Goal: Transaction & Acquisition: Purchase product/service

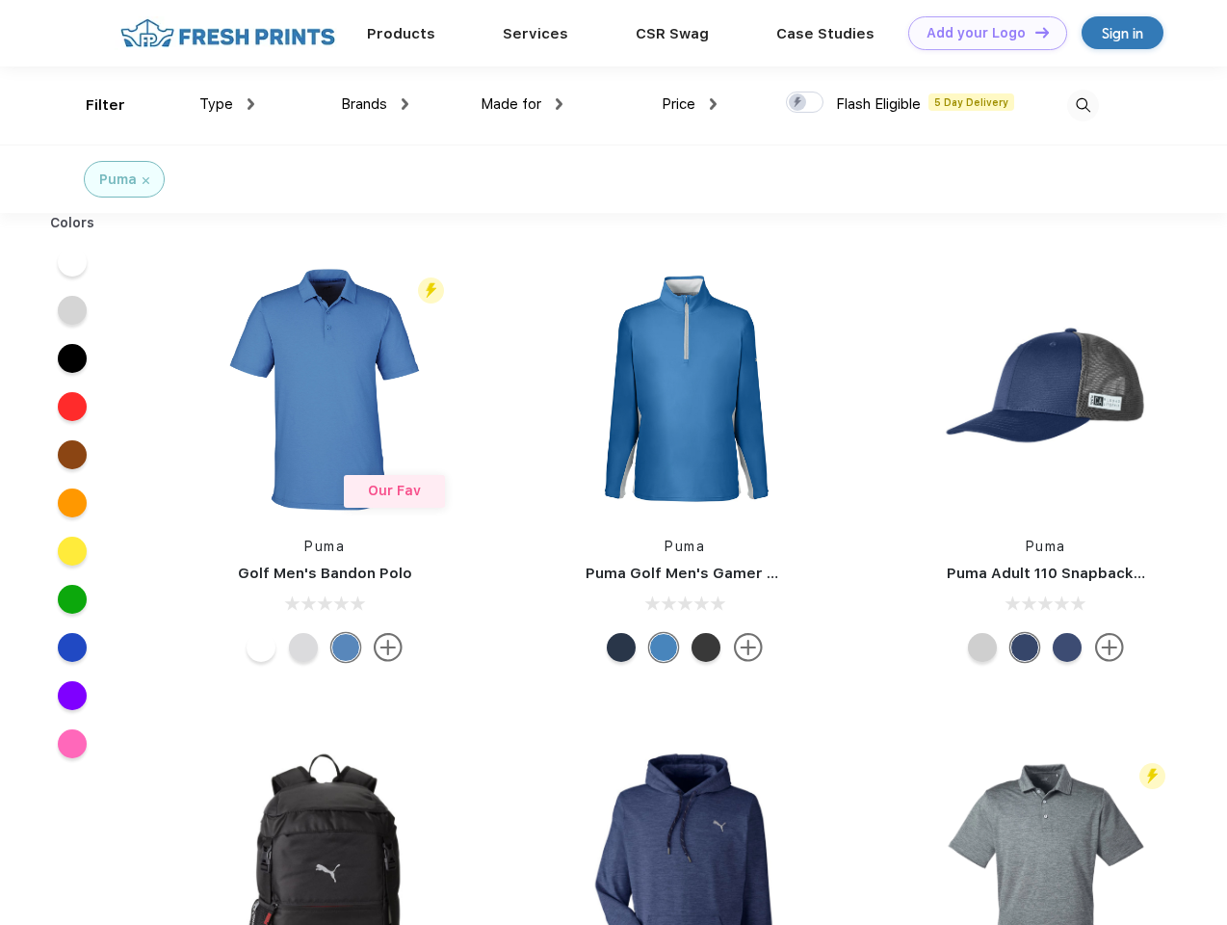
click at [981, 33] on link "Add your Logo Design Tool" at bounding box center [987, 33] width 159 height 34
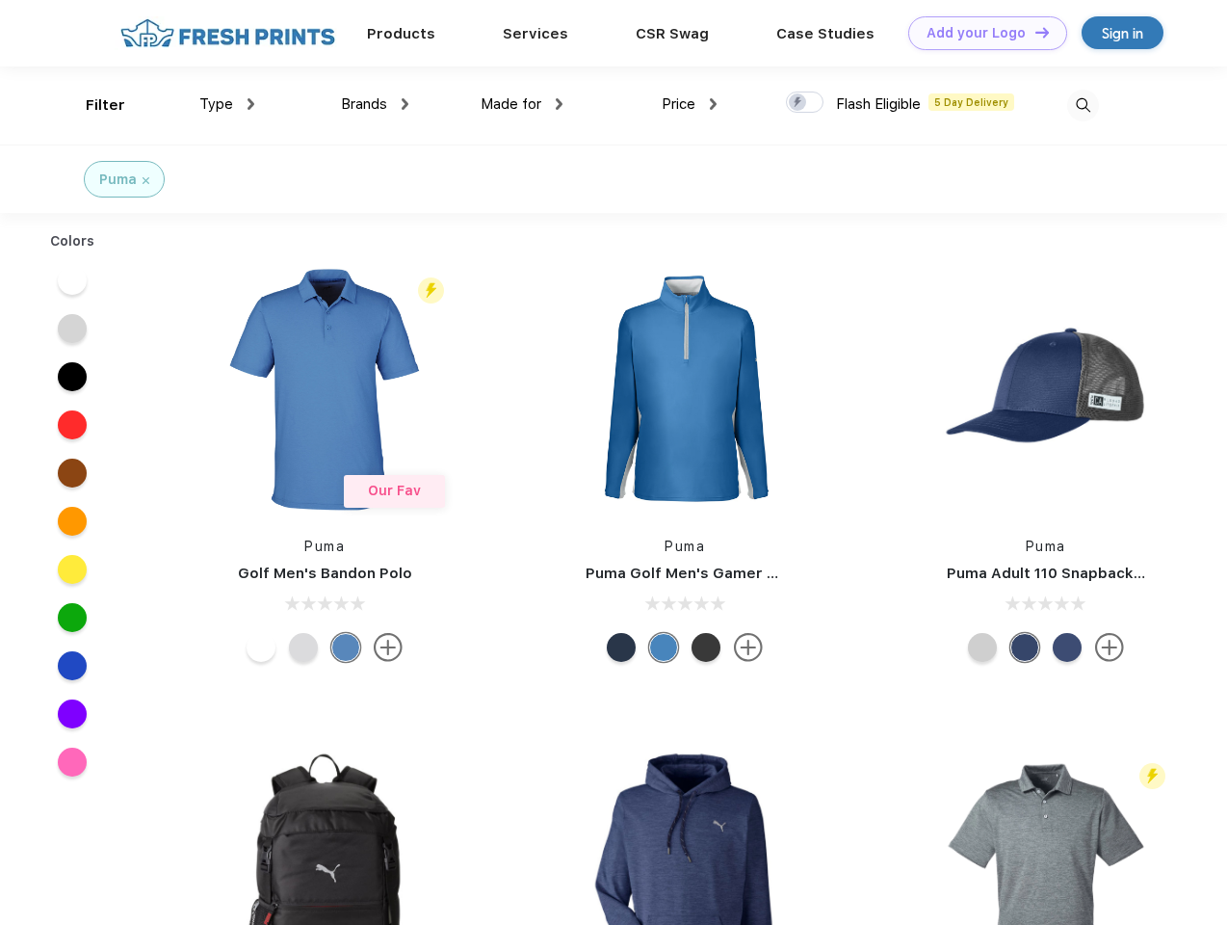
click at [0, 0] on div "Design Tool" at bounding box center [0, 0] width 0 height 0
click at [1034, 32] on link "Add your Logo Design Tool" at bounding box center [987, 33] width 159 height 34
click at [92, 105] on div "Filter" at bounding box center [105, 105] width 39 height 22
click at [227, 104] on span "Type" at bounding box center [216, 103] width 34 height 17
click at [375, 104] on span "Brands" at bounding box center [364, 103] width 46 height 17
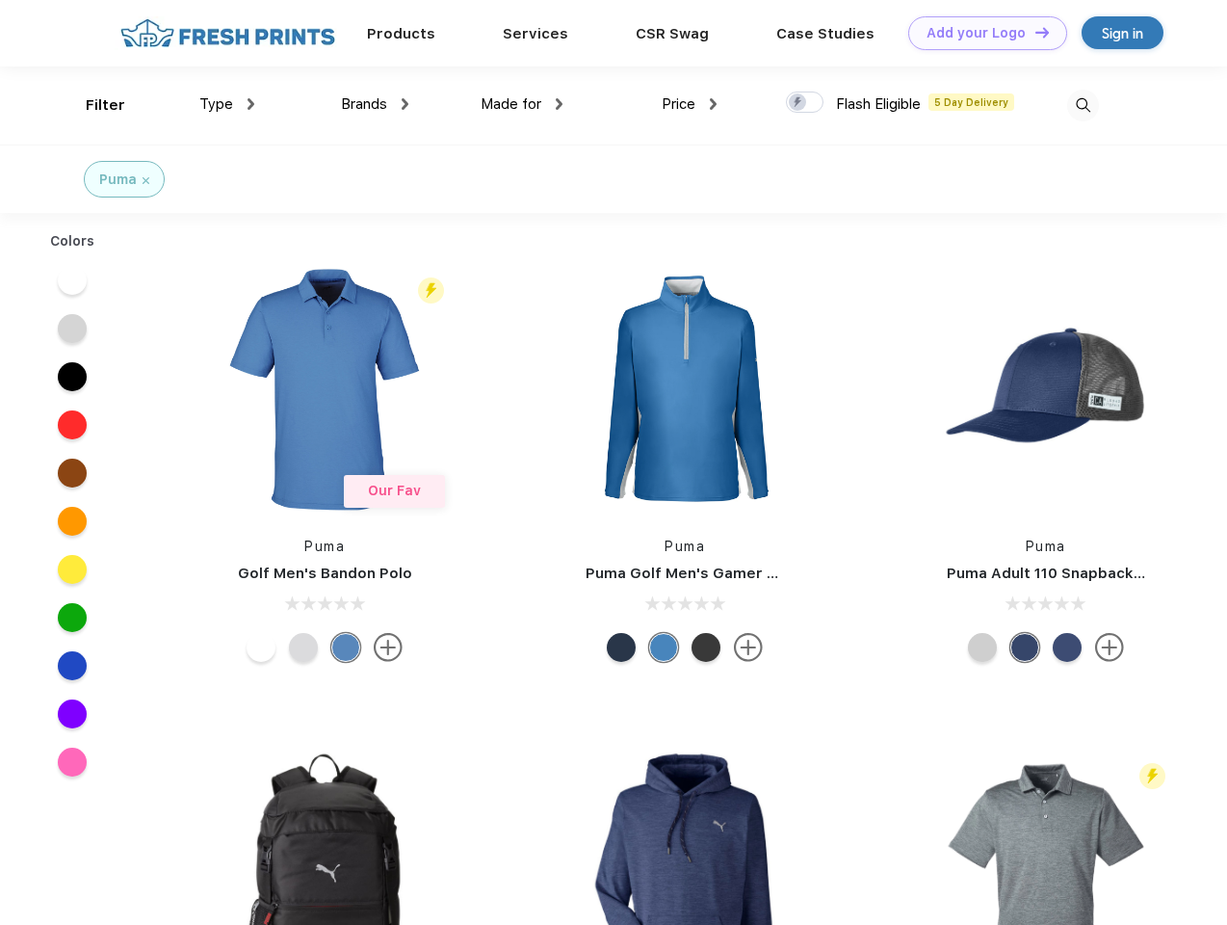
click at [522, 104] on span "Made for" at bounding box center [511, 103] width 61 height 17
click at [690, 104] on span "Price" at bounding box center [679, 103] width 34 height 17
click at [805, 103] on div at bounding box center [805, 102] width 38 height 21
click at [799, 103] on input "checkbox" at bounding box center [792, 97] width 13 height 13
click at [1083, 105] on img at bounding box center [1083, 106] width 32 height 32
